Goal: Task Accomplishment & Management: Manage account settings

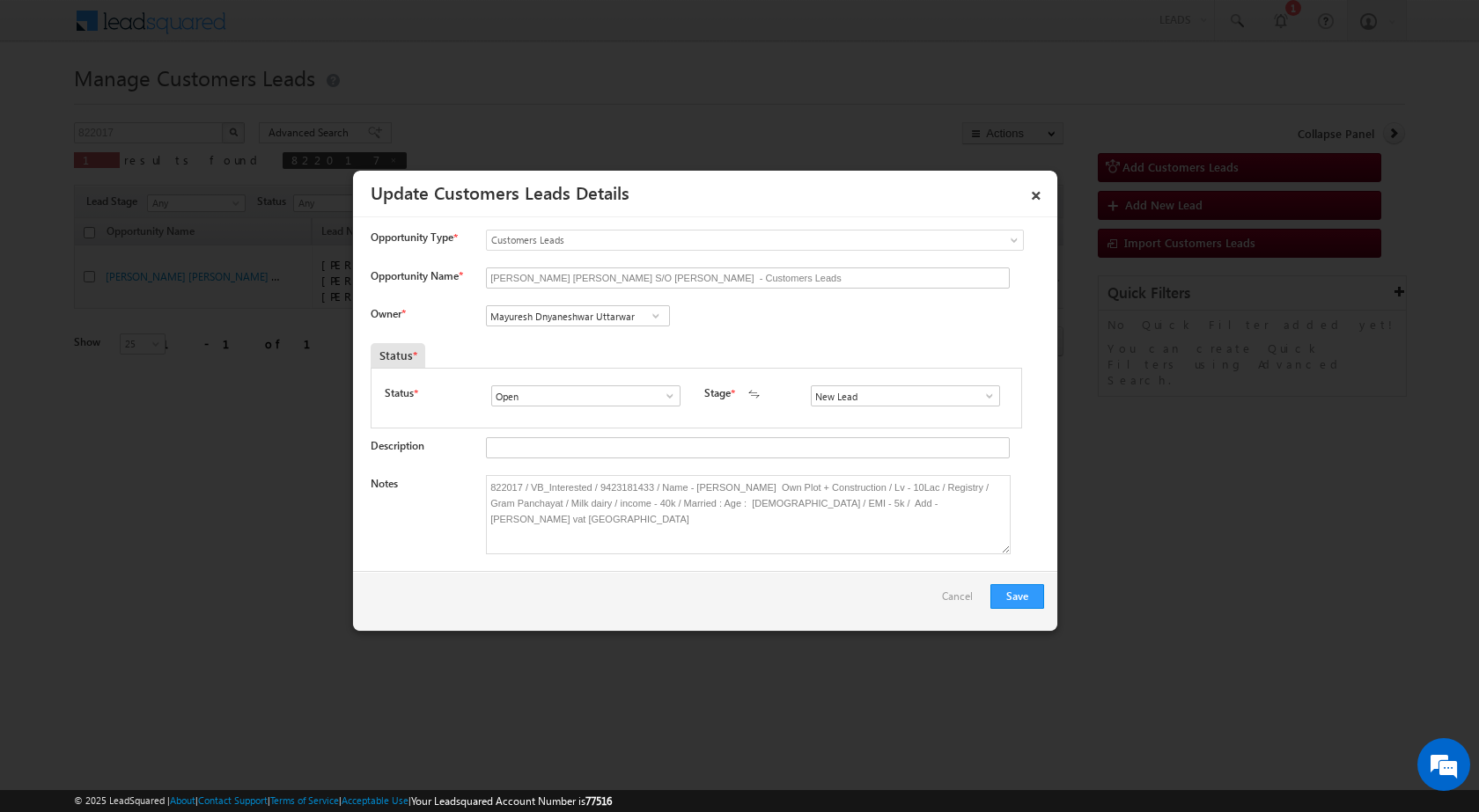
click at [601, 355] on div "Status *" at bounding box center [612, 356] width 483 height 25
click at [986, 397] on span at bounding box center [990, 395] width 17 height 14
click at [883, 471] on link "Sales Marked" at bounding box center [904, 471] width 188 height 20
type input "Sales Marked"
click at [1008, 595] on button "Save" at bounding box center [1018, 597] width 54 height 25
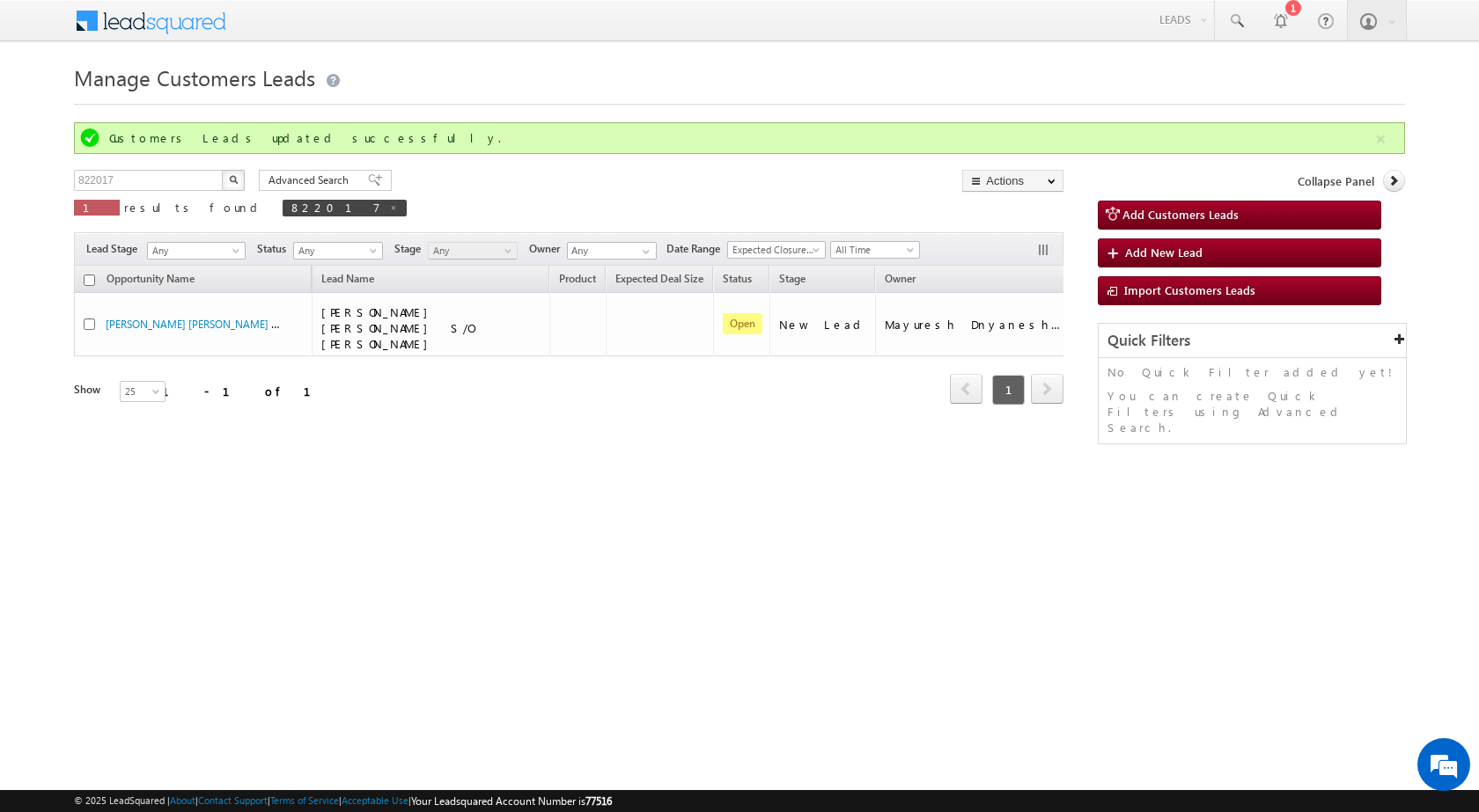
click at [1213, 524] on html "Menu Surbhi Dhadve sitar a5@ks erve." at bounding box center [739, 271] width 1479 height 543
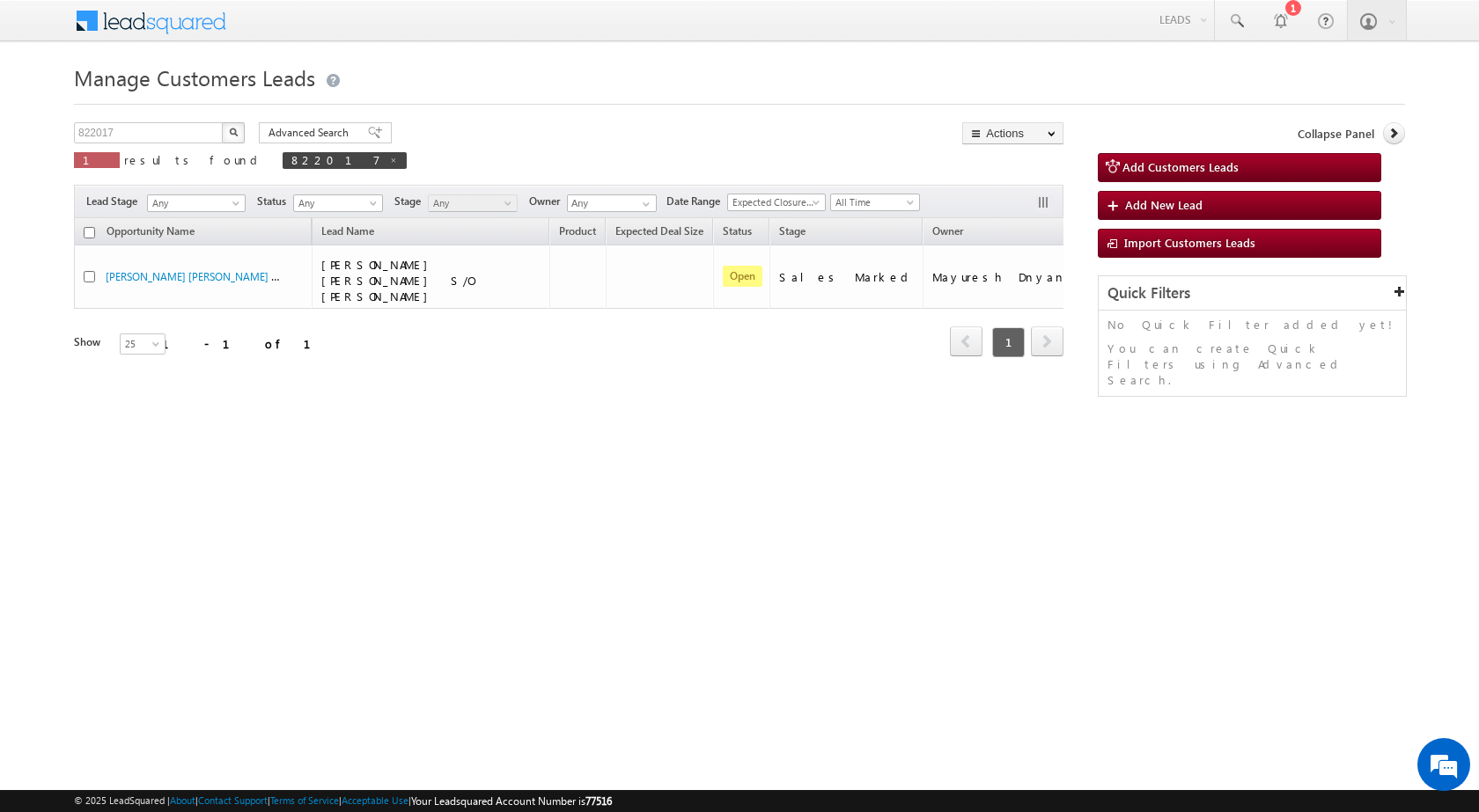
click at [596, 542] on html "Menu Surbhi Dhadve sitar a5@ks erve." at bounding box center [739, 271] width 1479 height 543
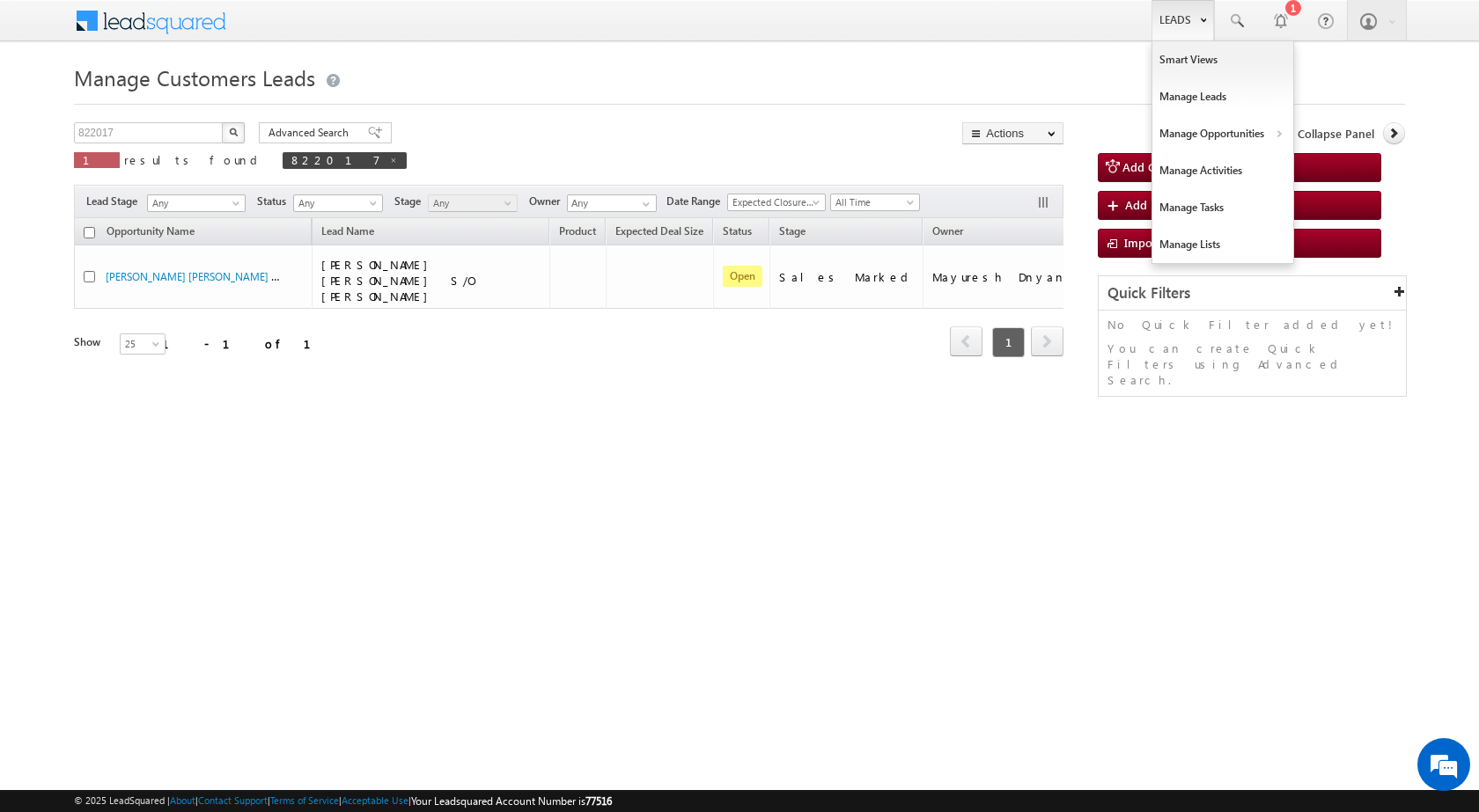
click at [1170, 29] on link "Leads" at bounding box center [1183, 20] width 63 height 41
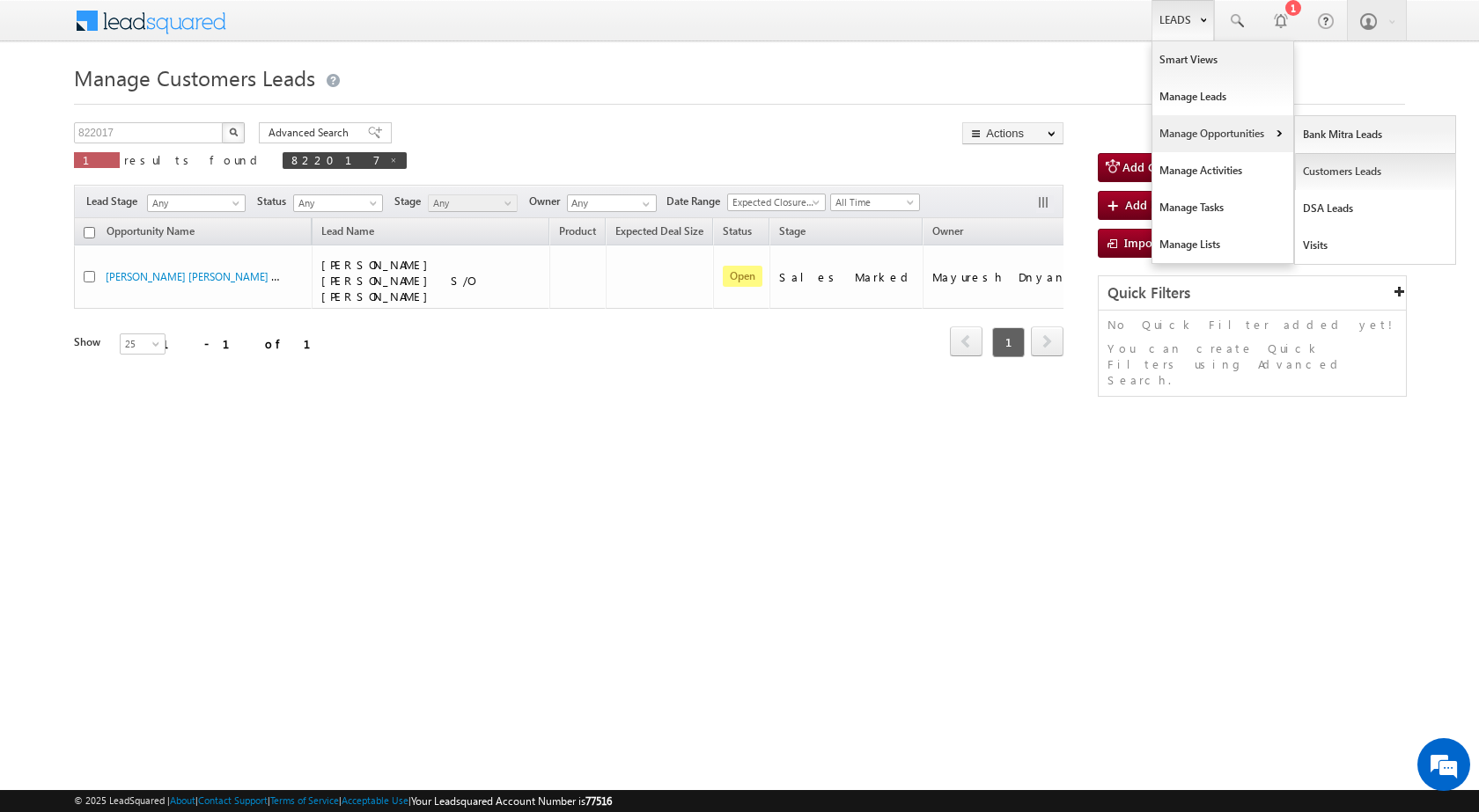
click at [1351, 180] on link "Customers Leads" at bounding box center [1375, 172] width 161 height 37
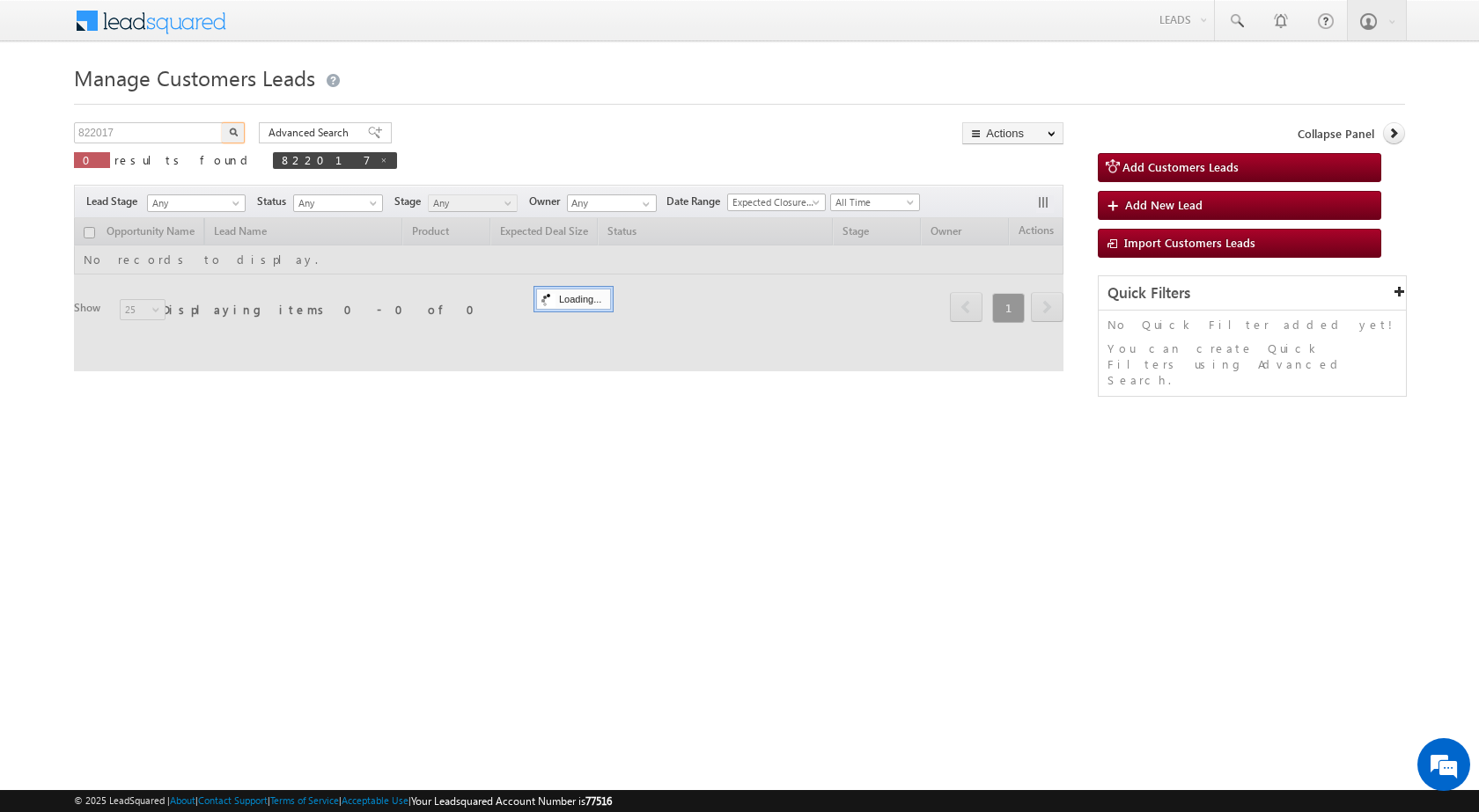
click at [148, 136] on input "822017" at bounding box center [150, 133] width 151 height 21
click at [148, 135] on input "822017" at bounding box center [150, 133] width 151 height 21
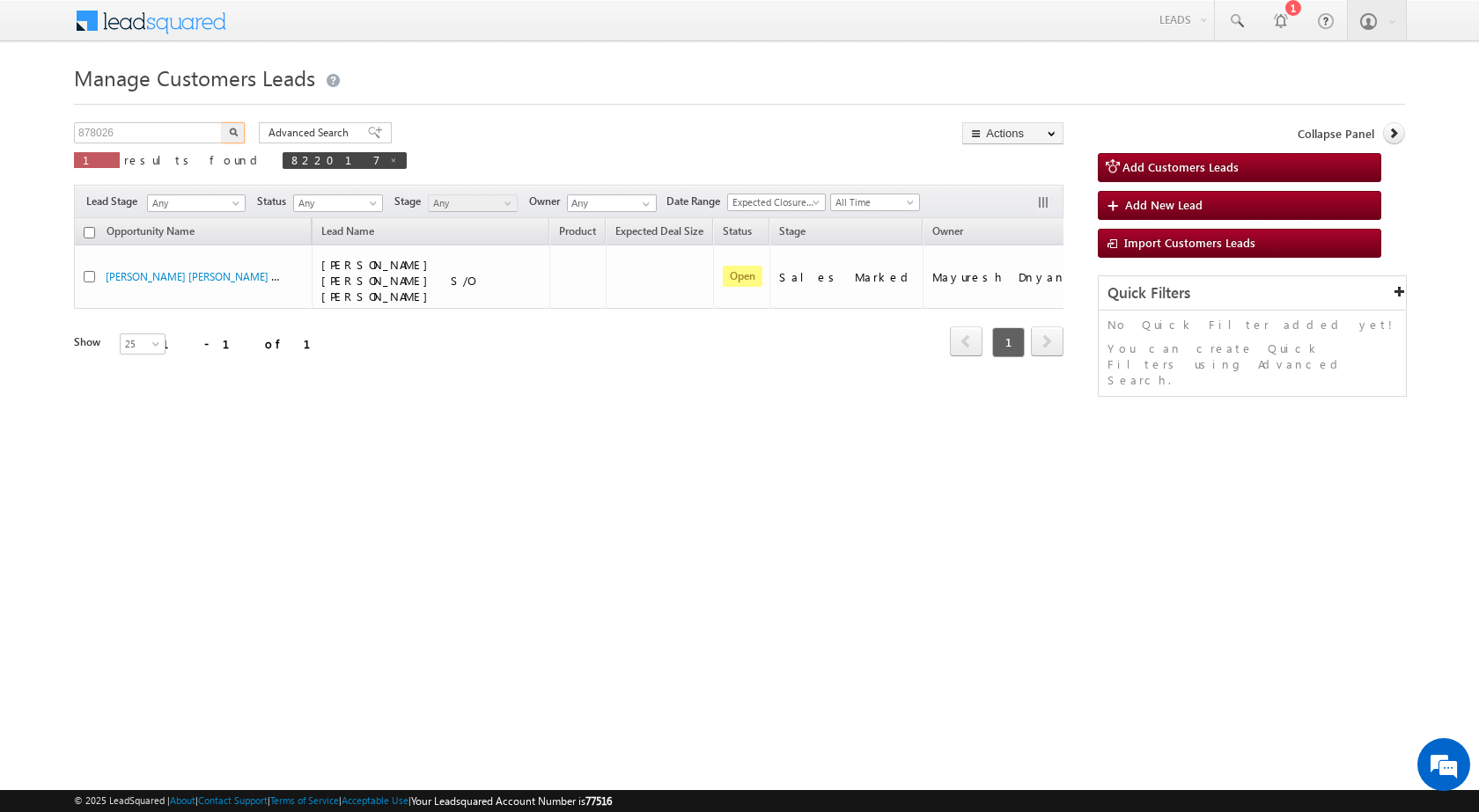
type input "878026"
click at [237, 138] on button "button" at bounding box center [233, 133] width 23 height 21
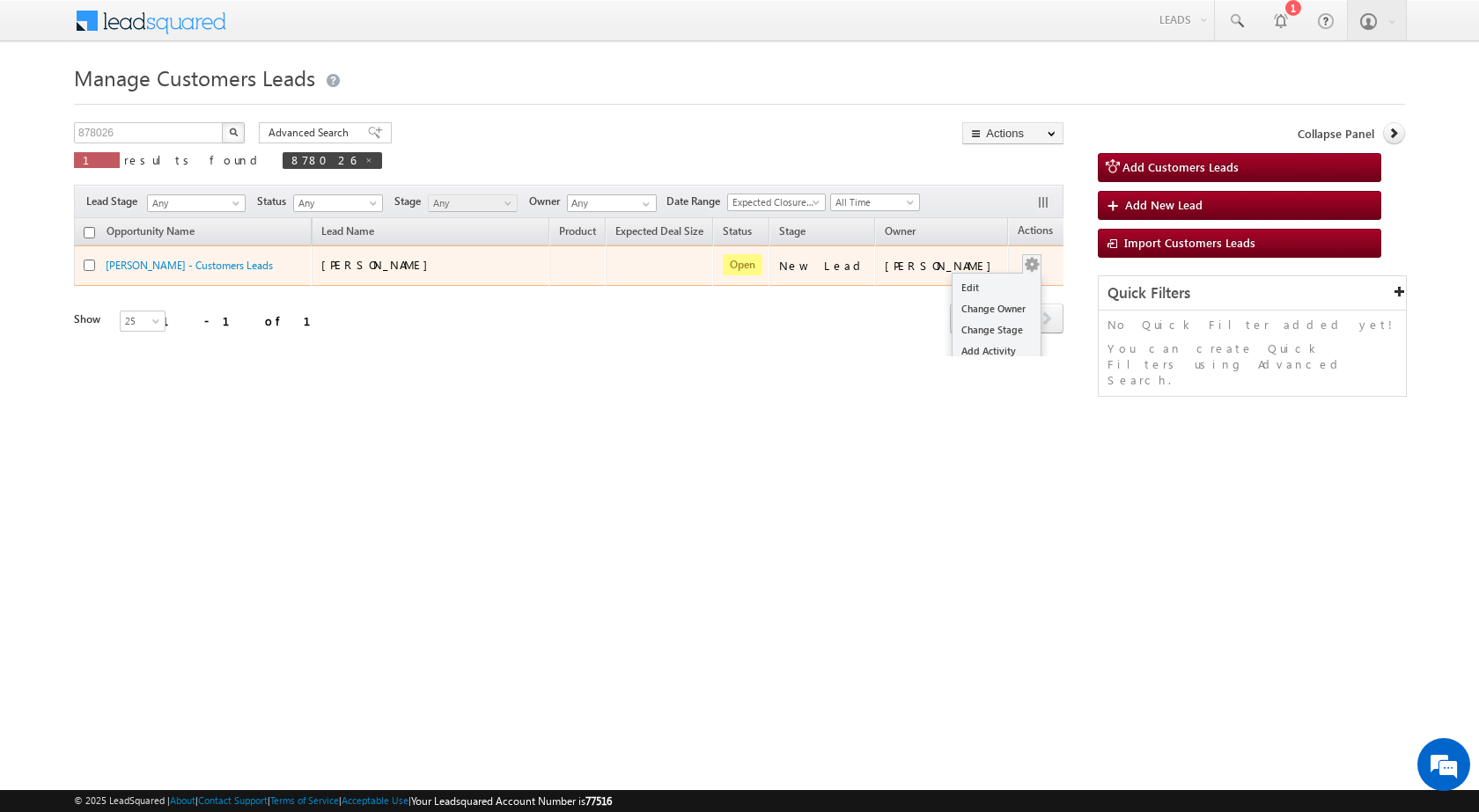
click at [1018, 266] on div "Edit Change Owner Change Stage Add Activity Add Task Delete" at bounding box center [1031, 266] width 28 height 23
click at [994, 279] on link "Edit" at bounding box center [996, 287] width 88 height 21
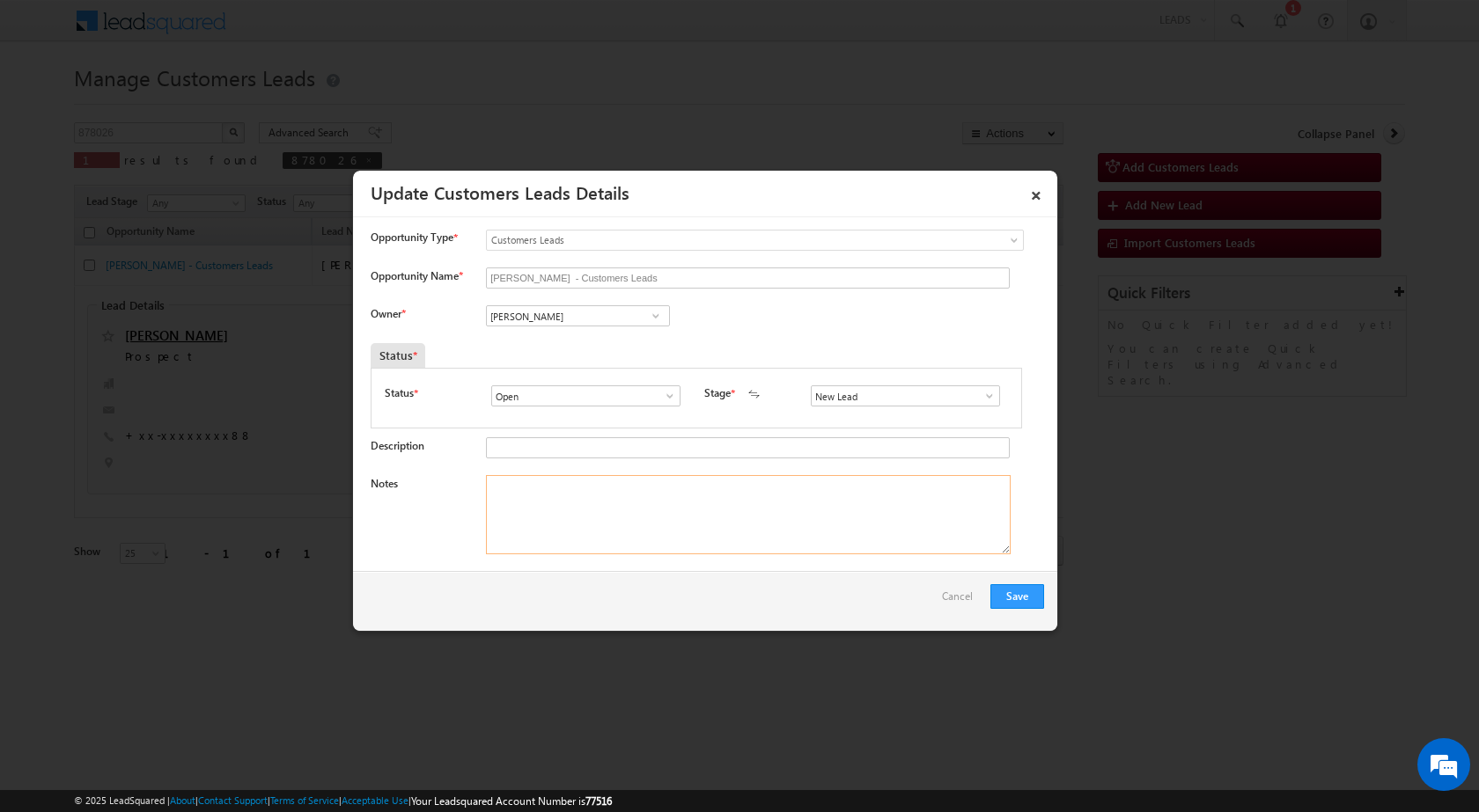
click at [551, 529] on textarea "Notes" at bounding box center [749, 515] width 525 height 79
paste textarea "Mobile Number - [PHONE_NUMBER] / Name - [PERSON_NAME] / Married : Age : [DEMOGR…"
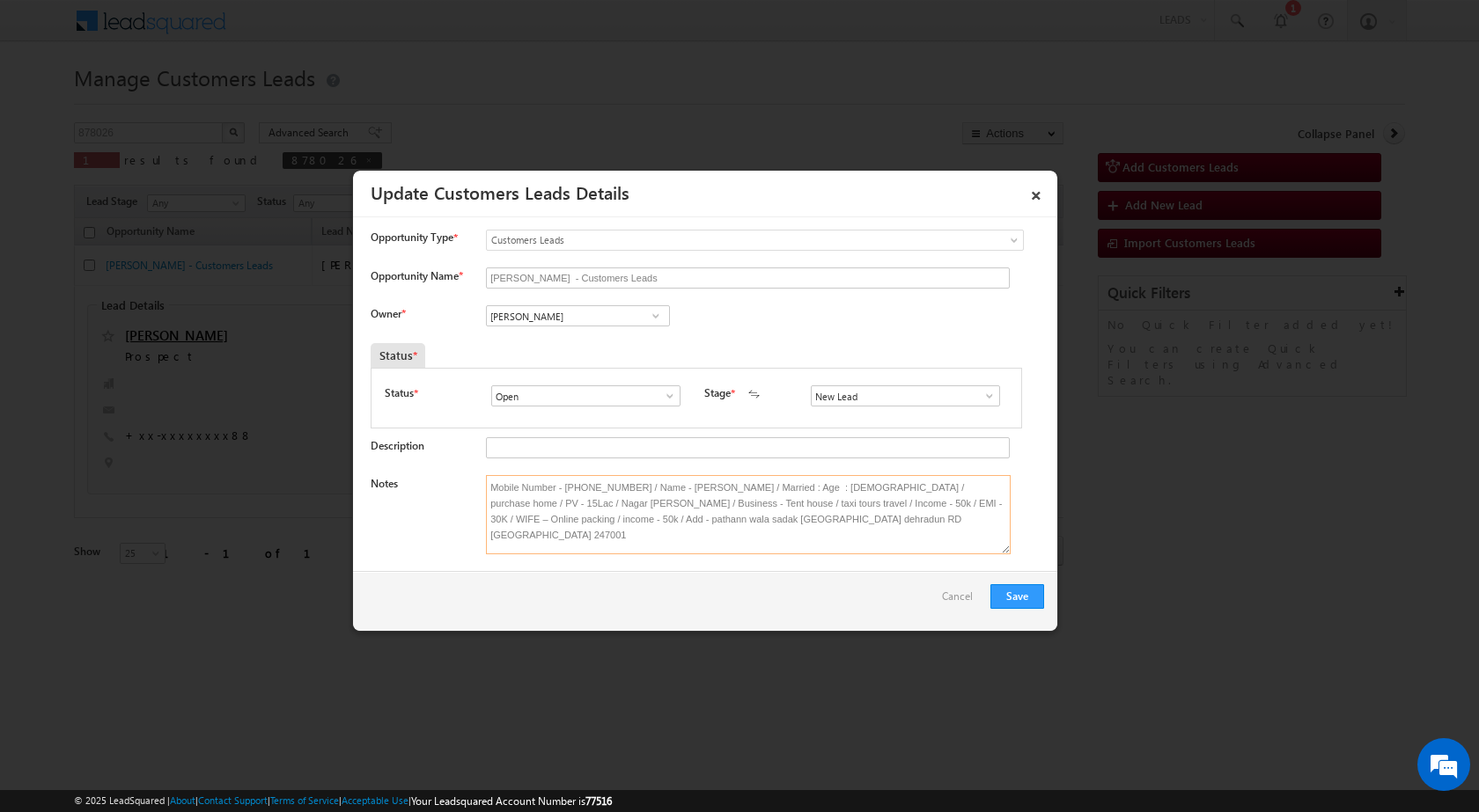
type textarea "Mobile Number - [PHONE_NUMBER] / Name - [PERSON_NAME] / Married : Age : [DEMOGR…"
click at [983, 395] on span at bounding box center [990, 395] width 17 height 14
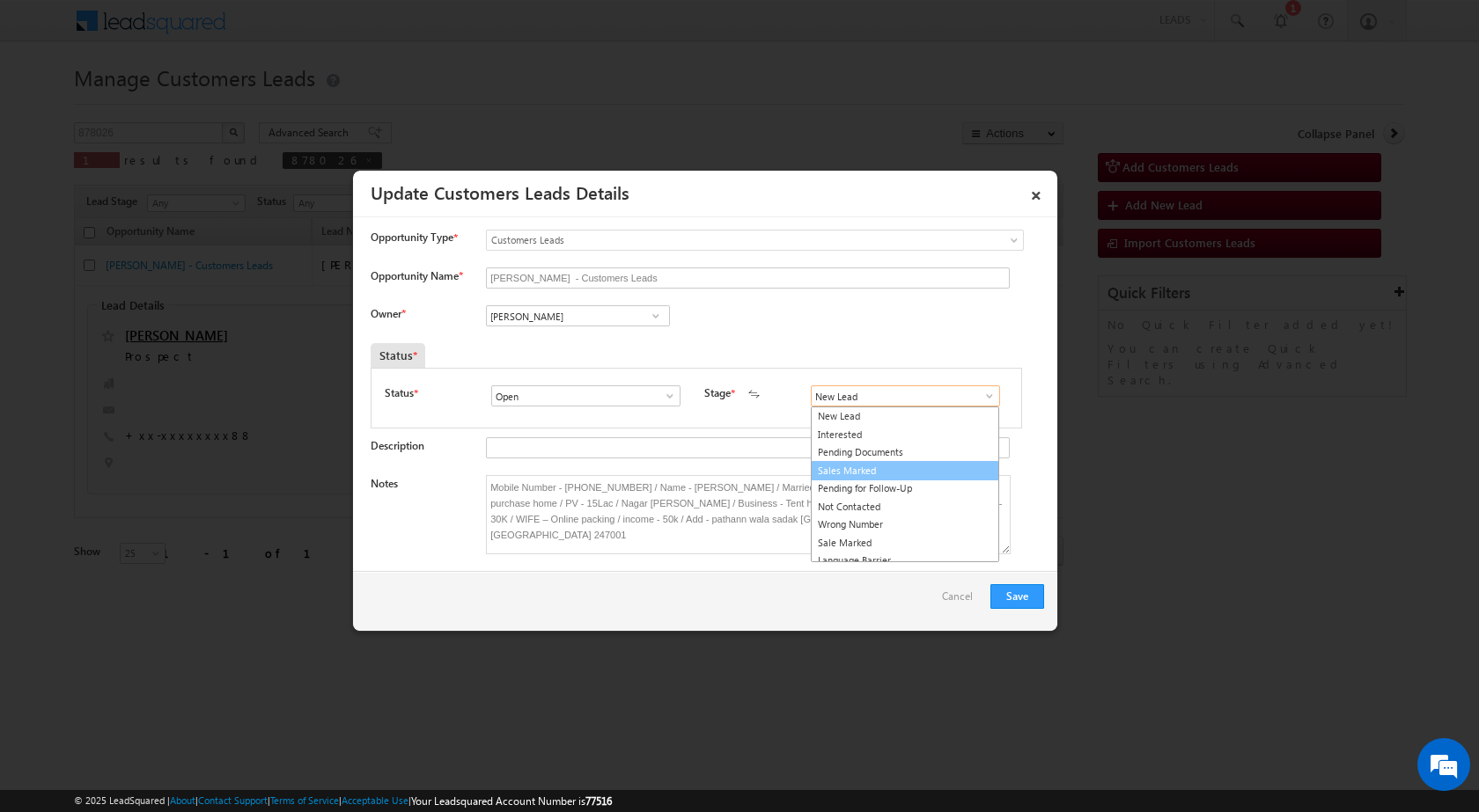
drag, startPoint x: 844, startPoint y: 476, endPoint x: 778, endPoint y: 421, distance: 85.9
click at [845, 476] on link "Sales Marked" at bounding box center [904, 471] width 188 height 20
type input "Sales Marked"
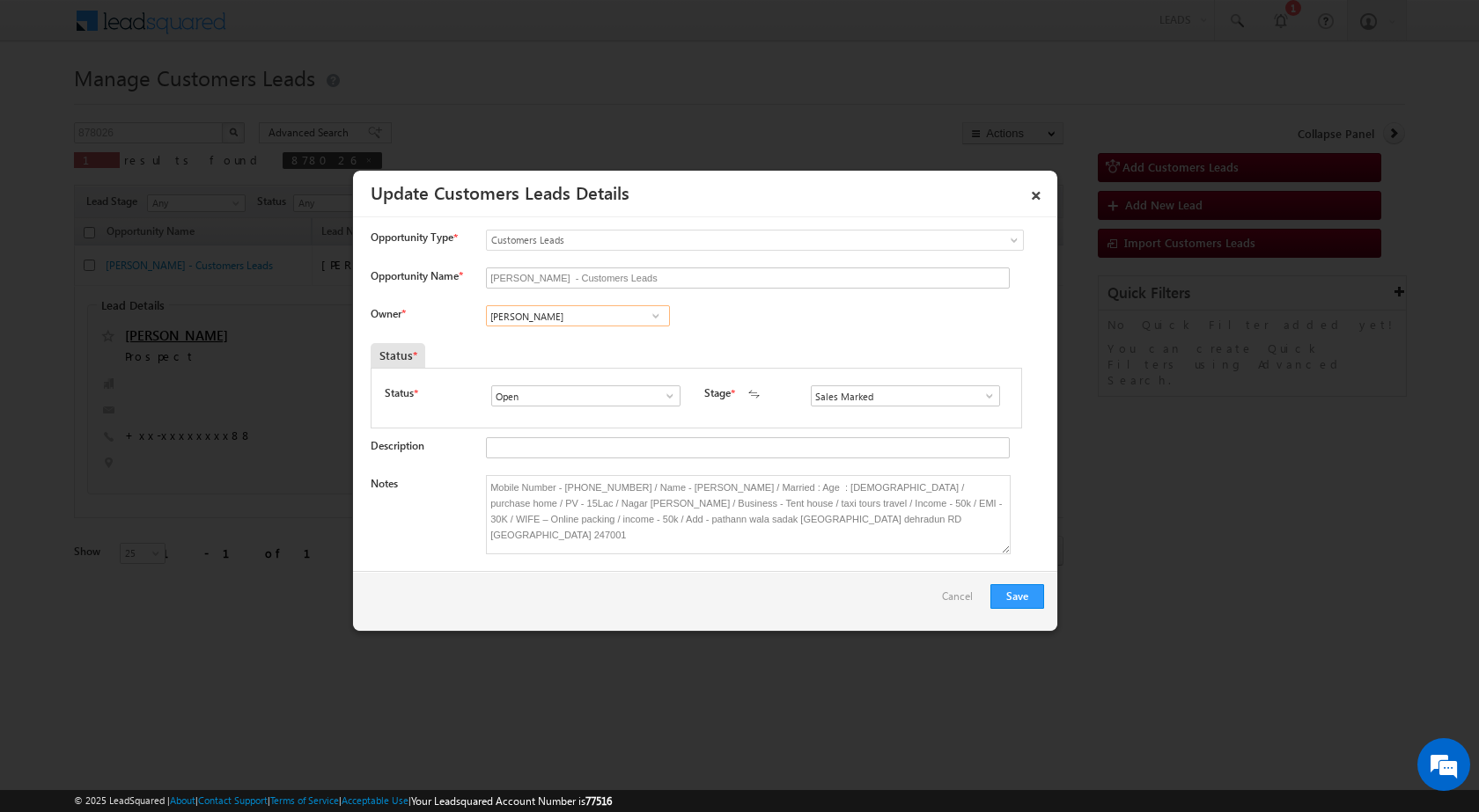
click at [590, 316] on input "[PERSON_NAME]" at bounding box center [578, 316] width 184 height 21
paste input "[EMAIL_ADDRESS][DOMAIN_NAME]"
click at [542, 346] on span "[EMAIL_ADDRESS][DOMAIN_NAME]" at bounding box center [573, 352] width 158 height 14
click at [494, 345] on span "[EMAIL_ADDRESS][DOMAIN_NAME]" at bounding box center [572, 351] width 158 height 14
type input "[PERSON_NAME]"
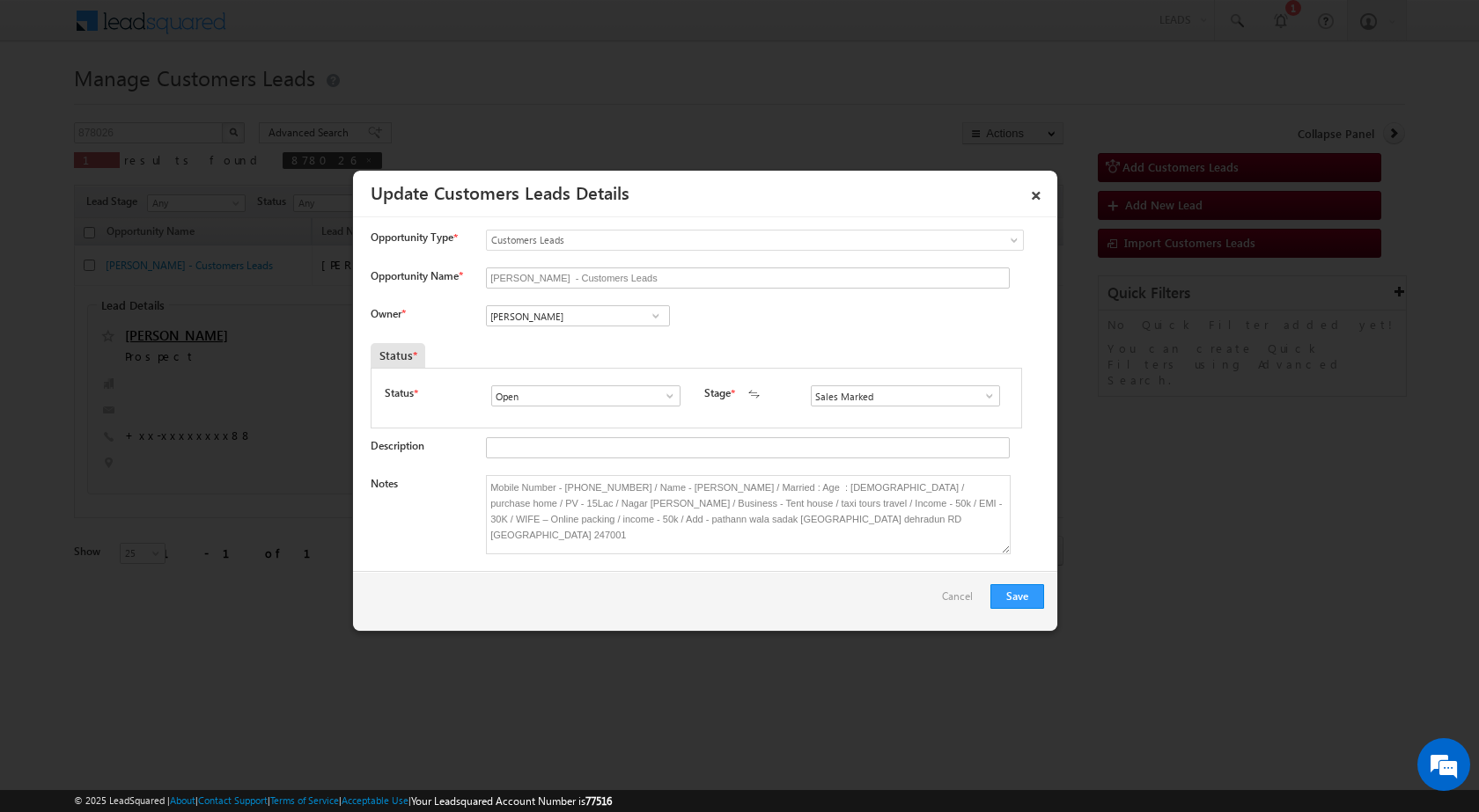
click at [695, 356] on div "Status *" at bounding box center [612, 356] width 483 height 25
click at [1006, 601] on button "Save" at bounding box center [1018, 597] width 54 height 25
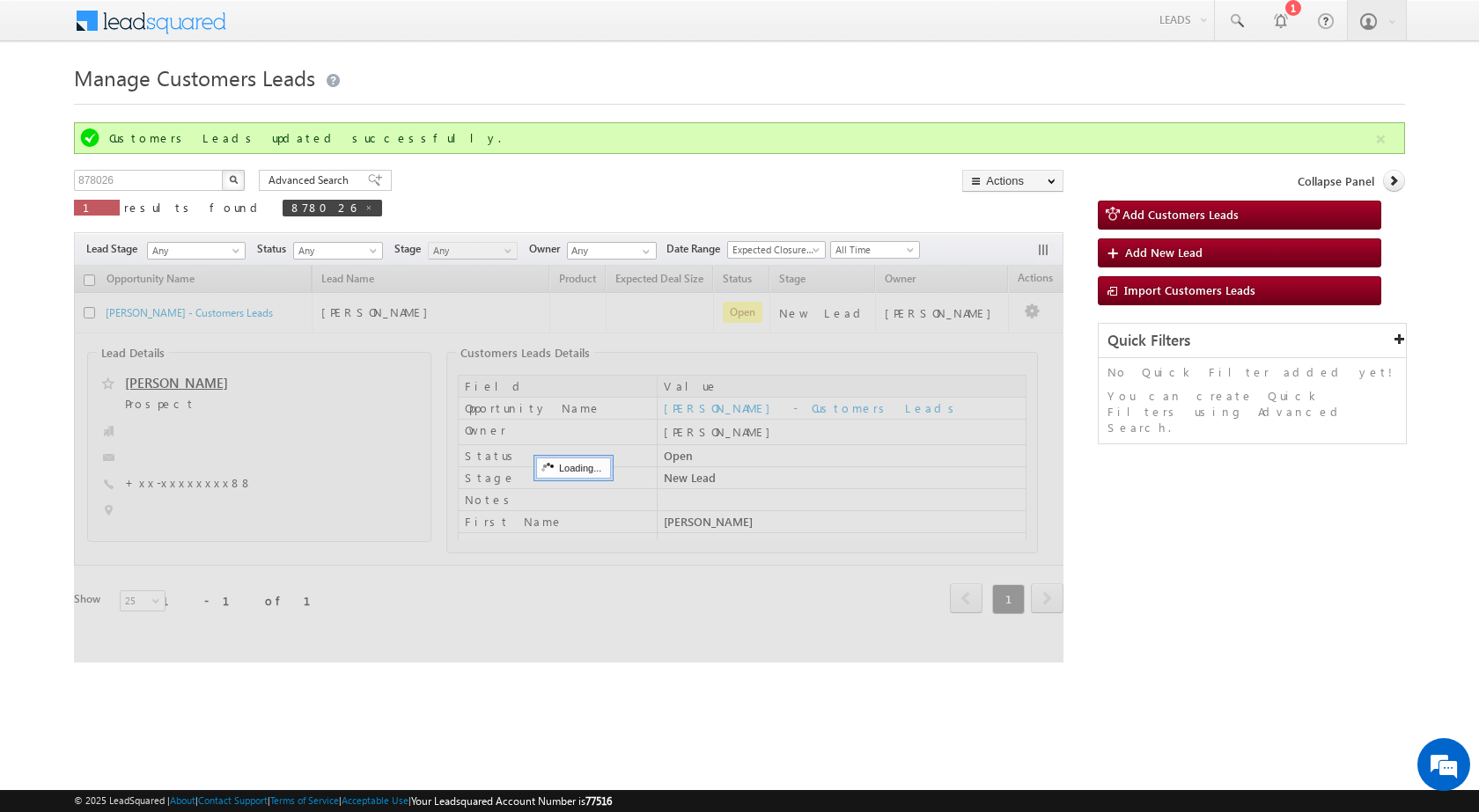
click at [750, 666] on html "Menu Surbhi Dhadve sitar a5@ks erve." at bounding box center [739, 353] width 1479 height 707
click at [737, 690] on html "Menu Surbhi Dhadve sitar a5@ks erve." at bounding box center [739, 353] width 1479 height 707
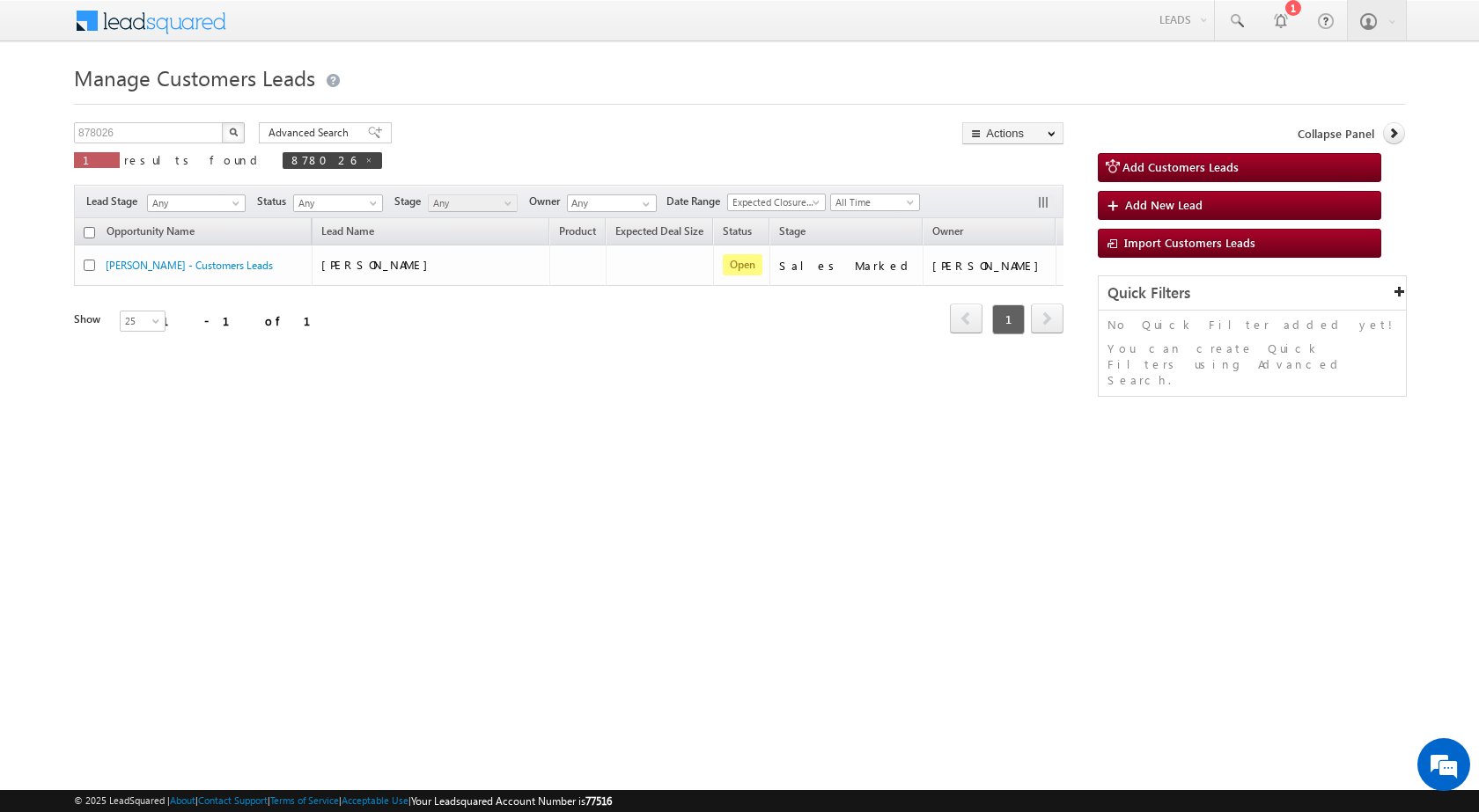
drag, startPoint x: 532, startPoint y: 608, endPoint x: 700, endPoint y: 326, distance: 328.2
click at [530, 543] on html "Menu Surbhi Dhadve sitar a5@ks erve." at bounding box center [739, 271] width 1479 height 543
click at [397, 420] on div "Manage Customers Leads Customers Leads updated successfully. 878026 X 1 results…" at bounding box center [740, 279] width 1331 height 440
